Goal: Information Seeking & Learning: Learn about a topic

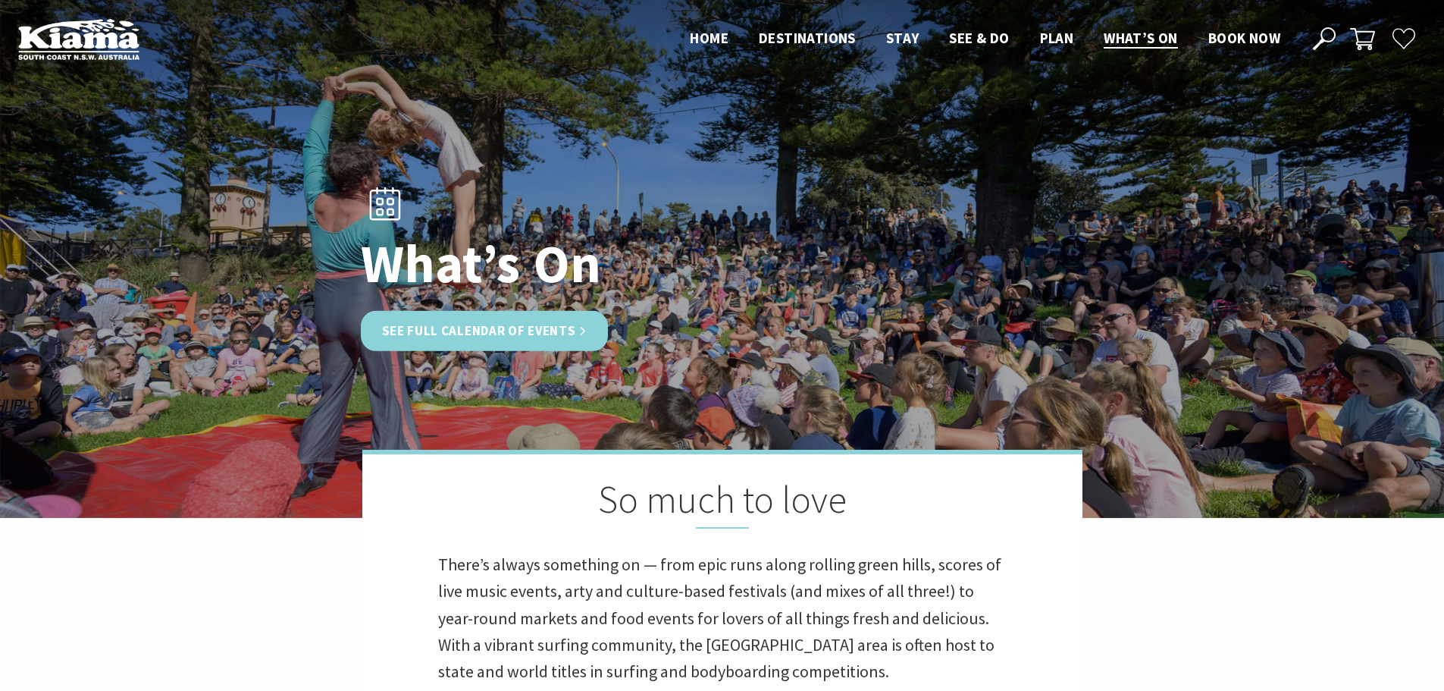
click at [478, 315] on link "See Full Calendar of Events" at bounding box center [485, 331] width 248 height 40
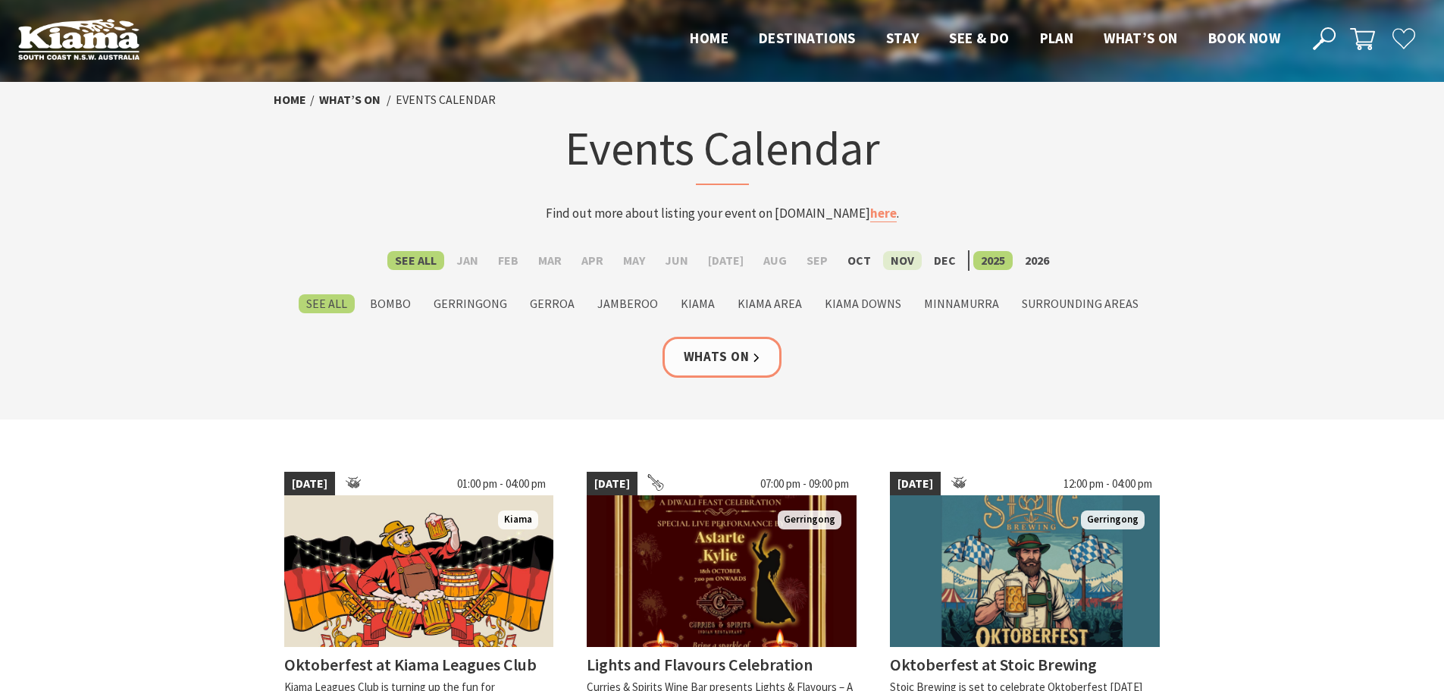
click at [888, 258] on label "Nov" at bounding box center [902, 260] width 39 height 19
click at [0, 0] on input "Nov" at bounding box center [0, 0] width 0 height 0
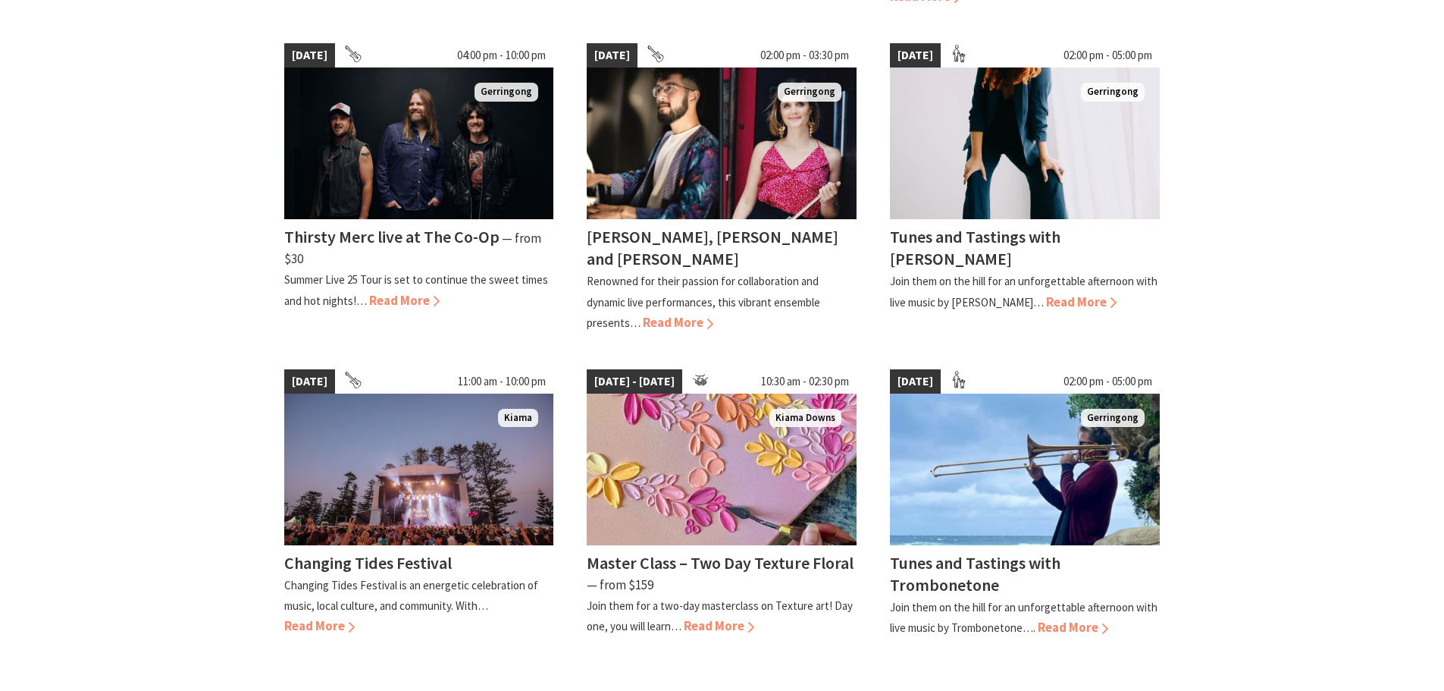
scroll to position [1061, 0]
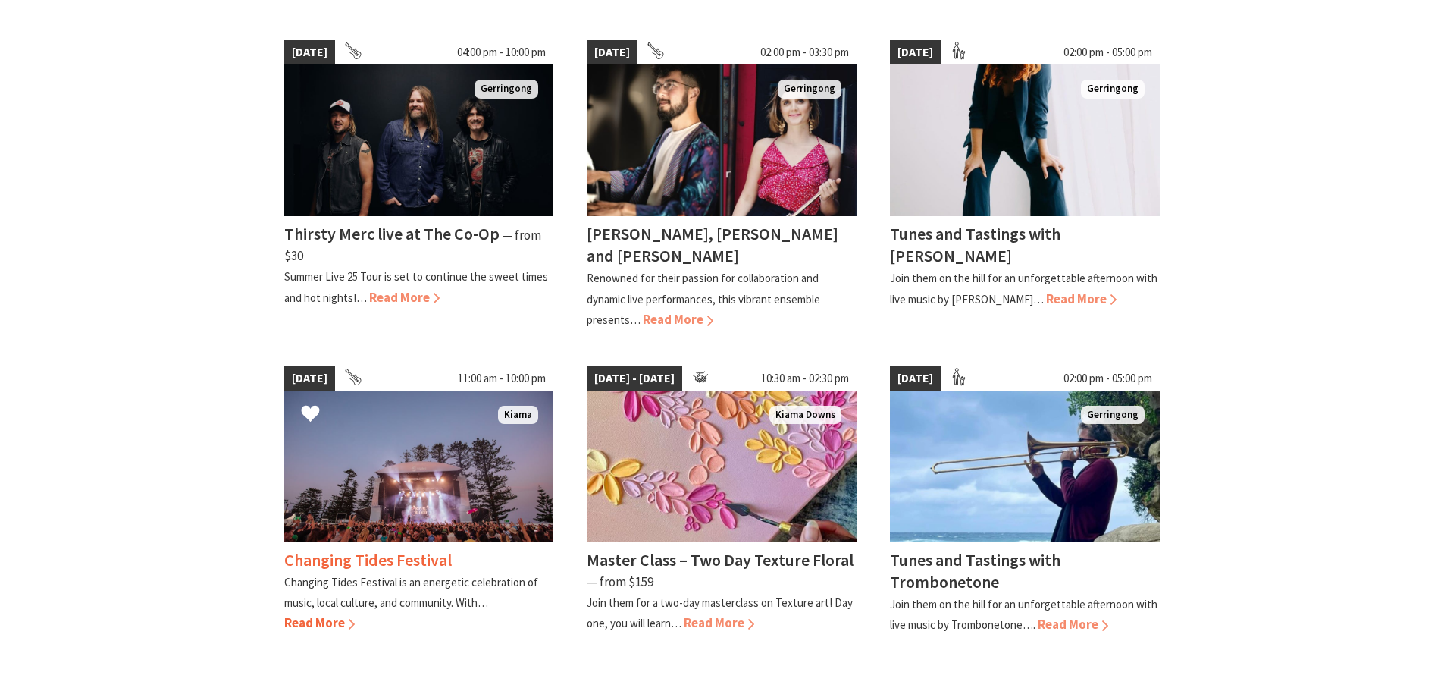
click at [393, 449] on img at bounding box center [419, 466] width 270 height 152
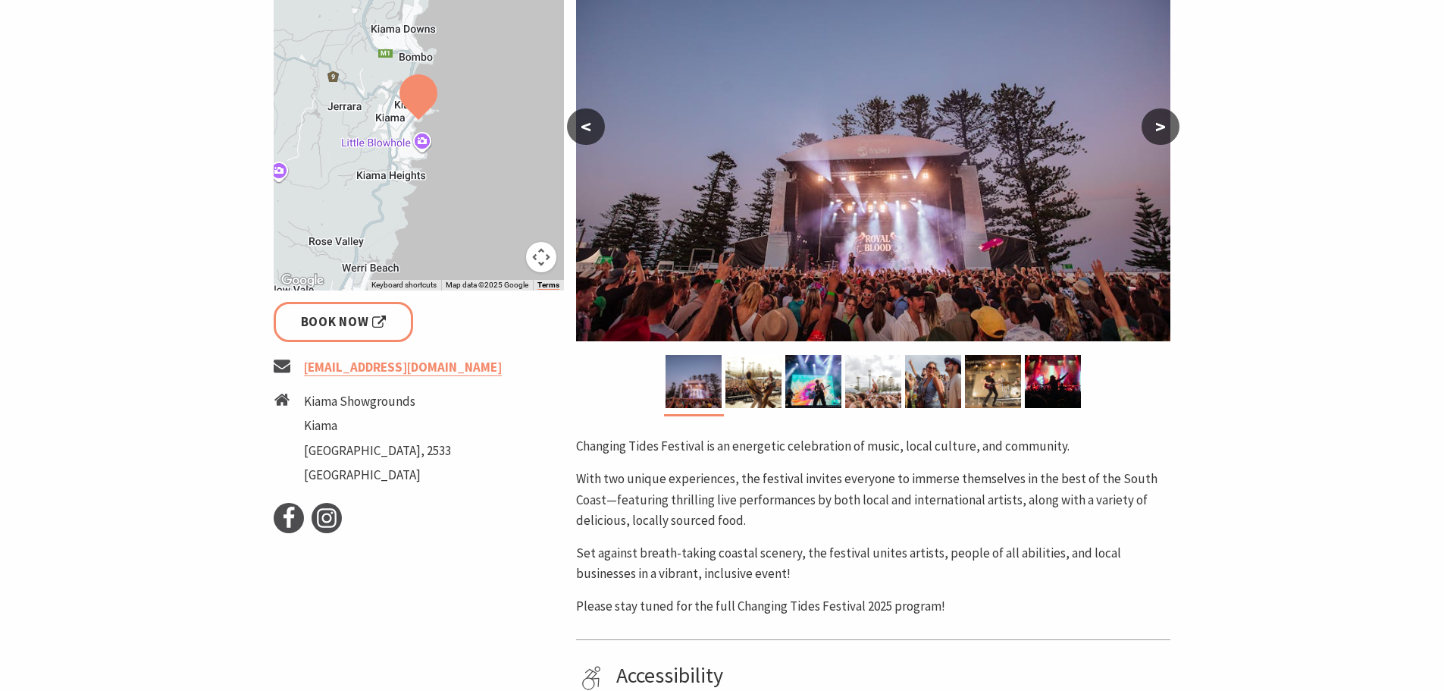
scroll to position [455, 0]
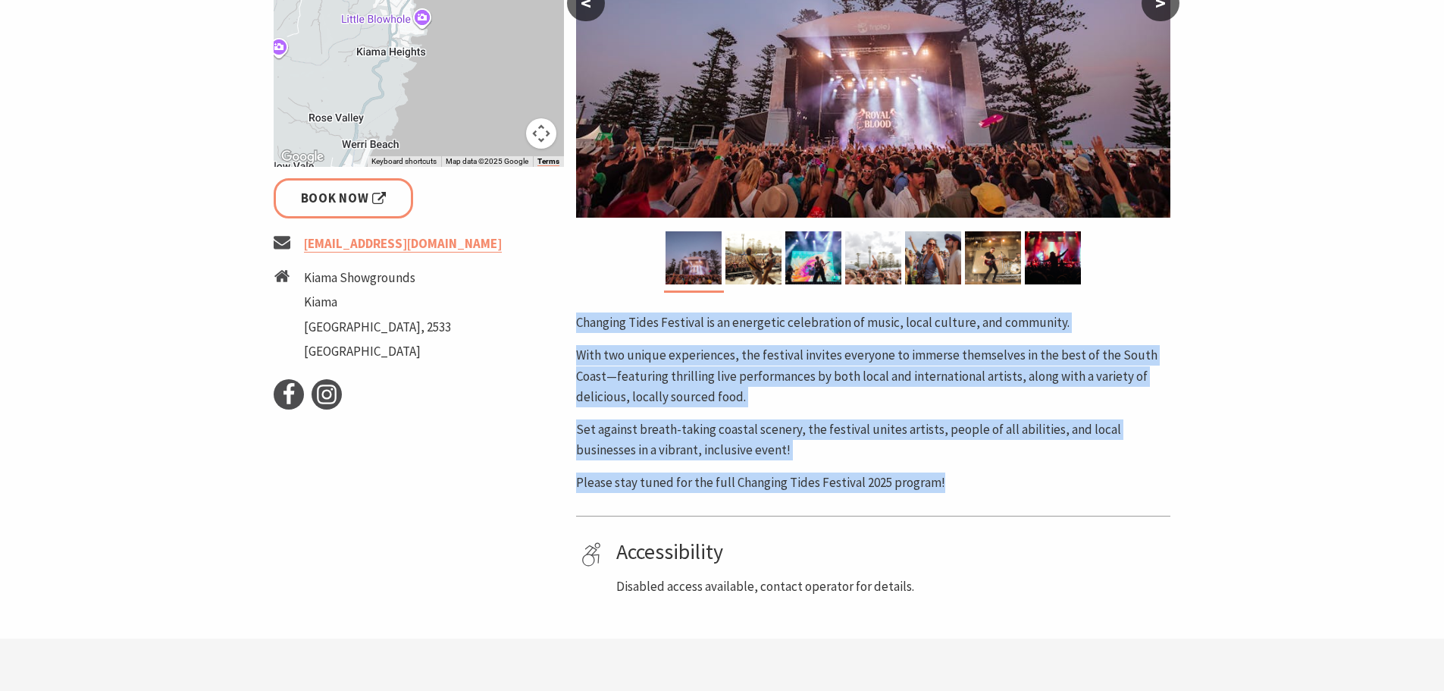
drag, startPoint x: 575, startPoint y: 319, endPoint x: 960, endPoint y: 486, distance: 418.9
click at [960, 486] on div "Area Kiama #Festivals #Concert or Performance #Featured < > Changing Tides Fest…" at bounding box center [873, 193] width 606 height 808
copy div "Changing Tides Festival is an energetic celebration of music, local culture, an…"
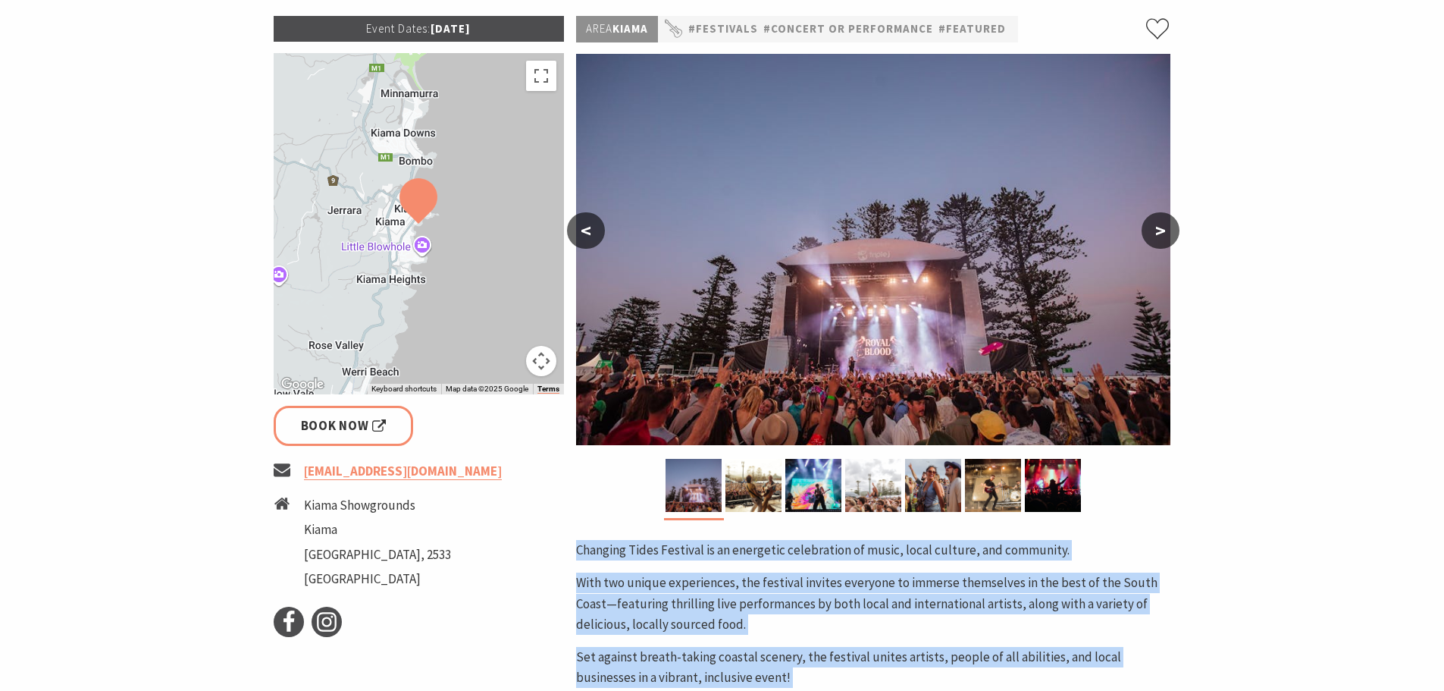
scroll to position [152, 0]
